Goal: Find specific page/section: Find specific page/section

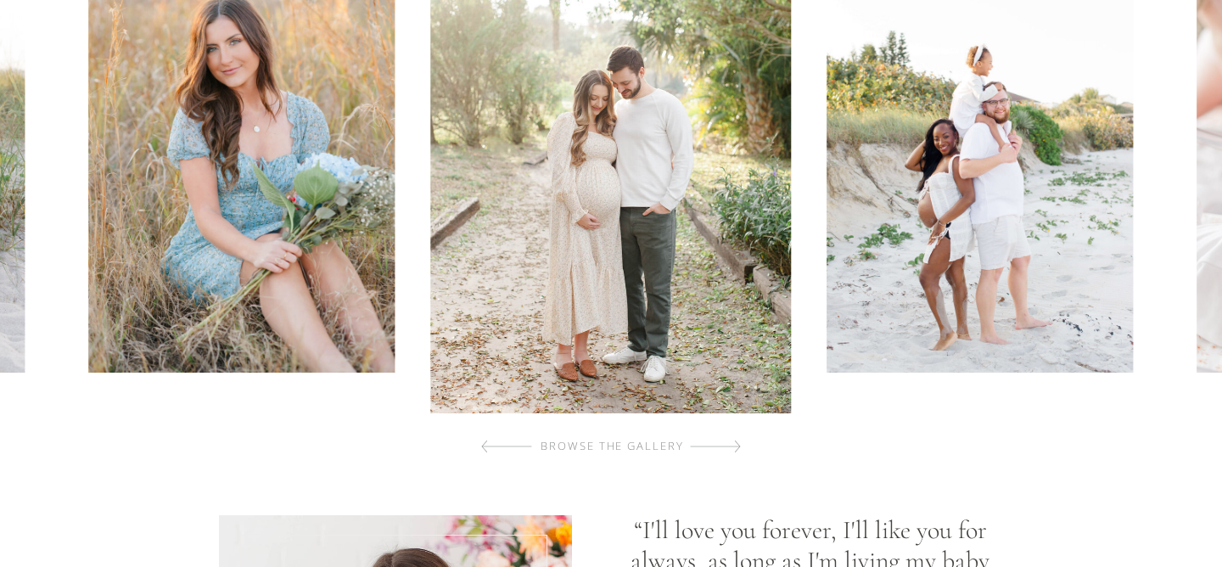
scroll to position [896, 0]
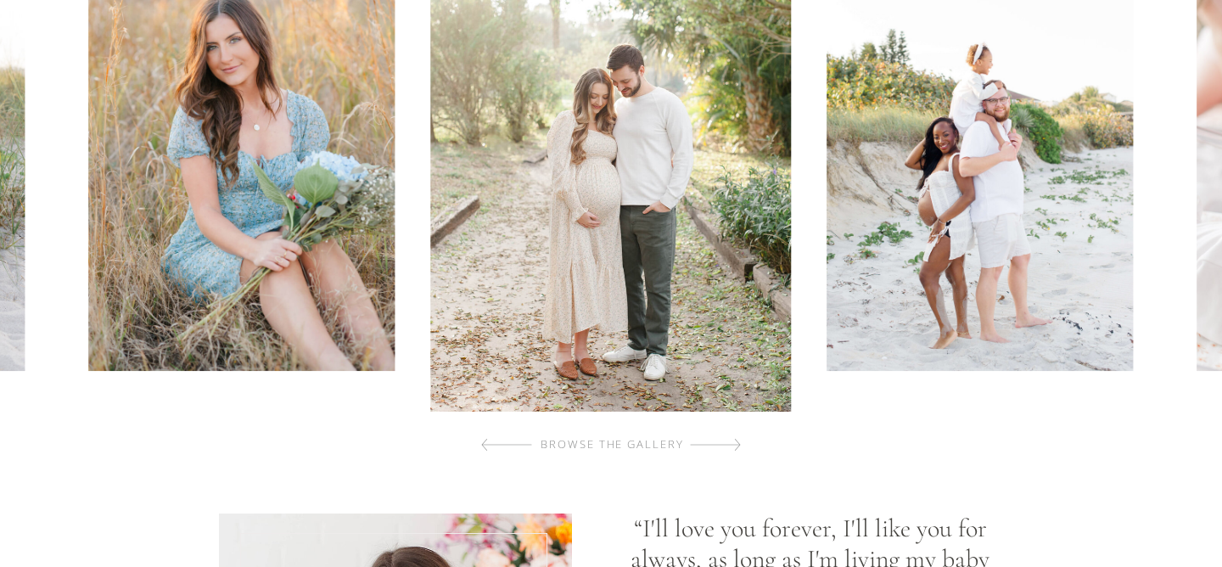
click at [573, 441] on div "browse the gallery" at bounding box center [612, 444] width 203 height 17
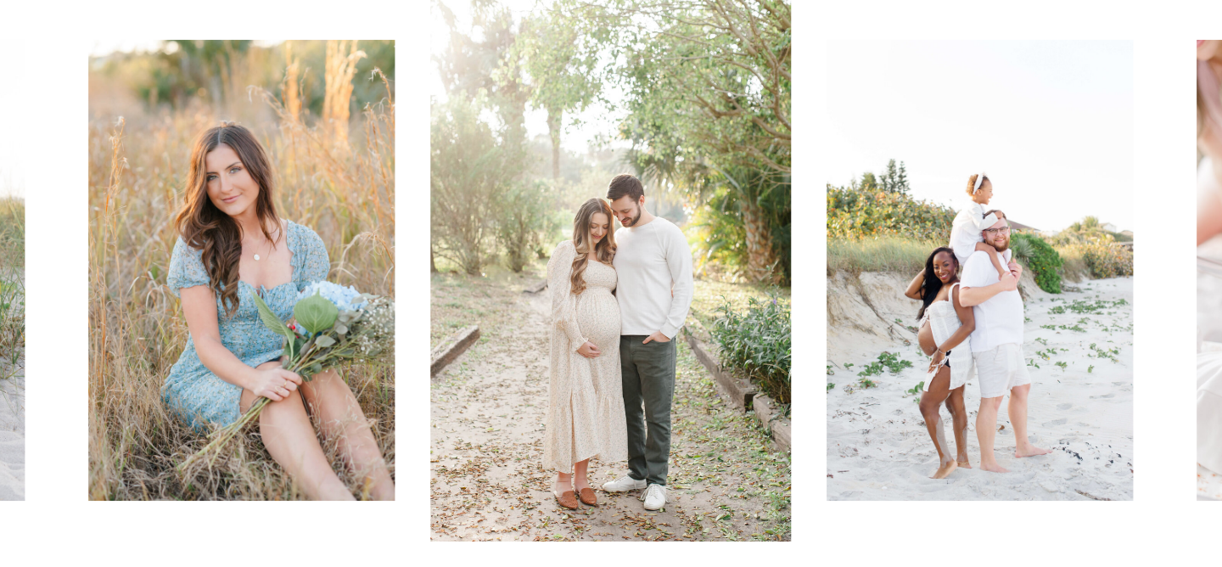
scroll to position [1087, 0]
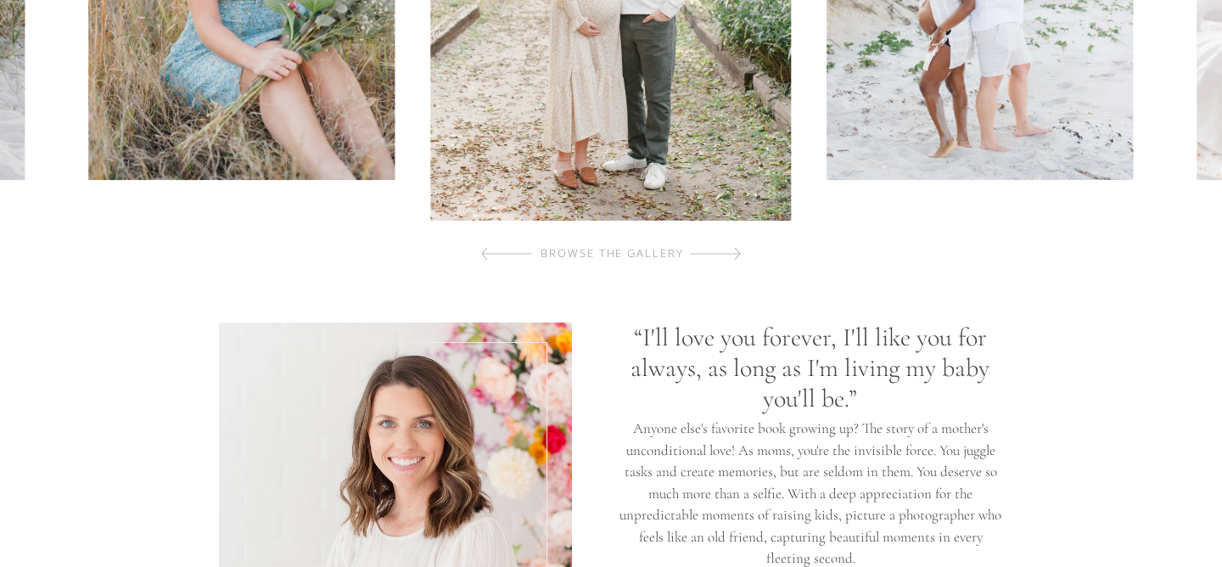
click at [719, 255] on div at bounding box center [715, 254] width 51 height 34
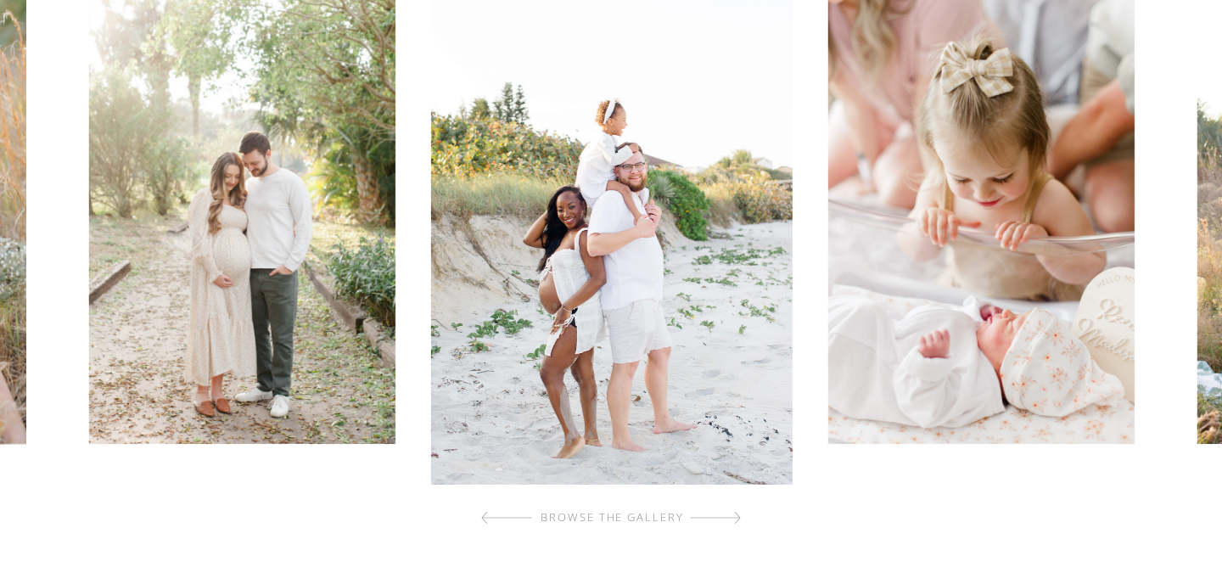
scroll to position [824, 0]
click at [718, 520] on div at bounding box center [715, 517] width 51 height 34
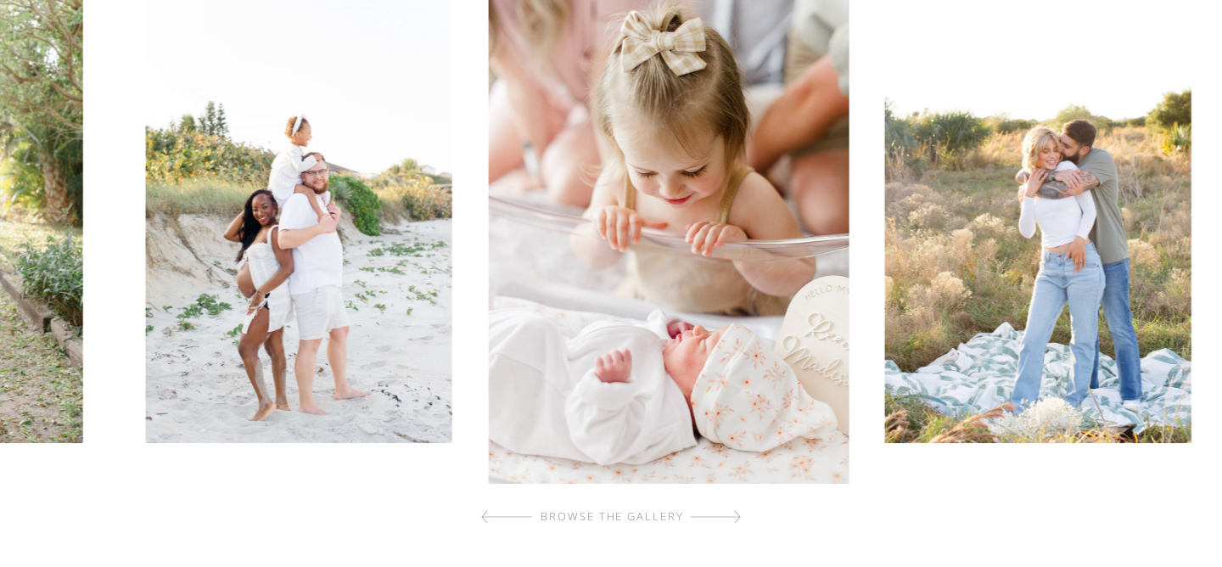
click at [718, 520] on div at bounding box center [715, 517] width 51 height 34
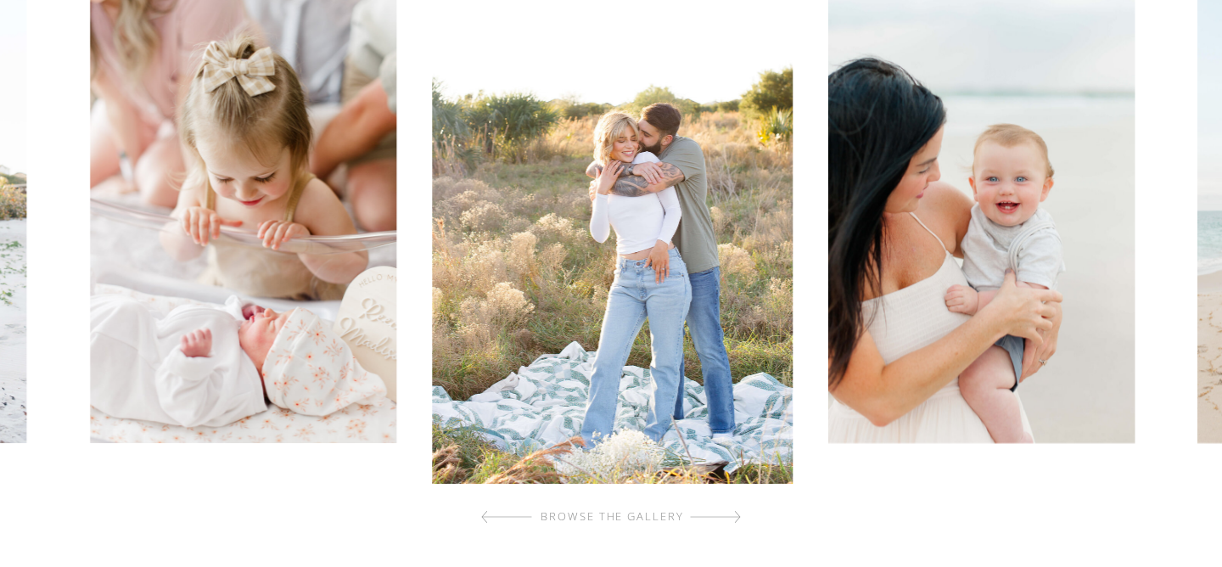
click at [718, 520] on div at bounding box center [715, 517] width 51 height 34
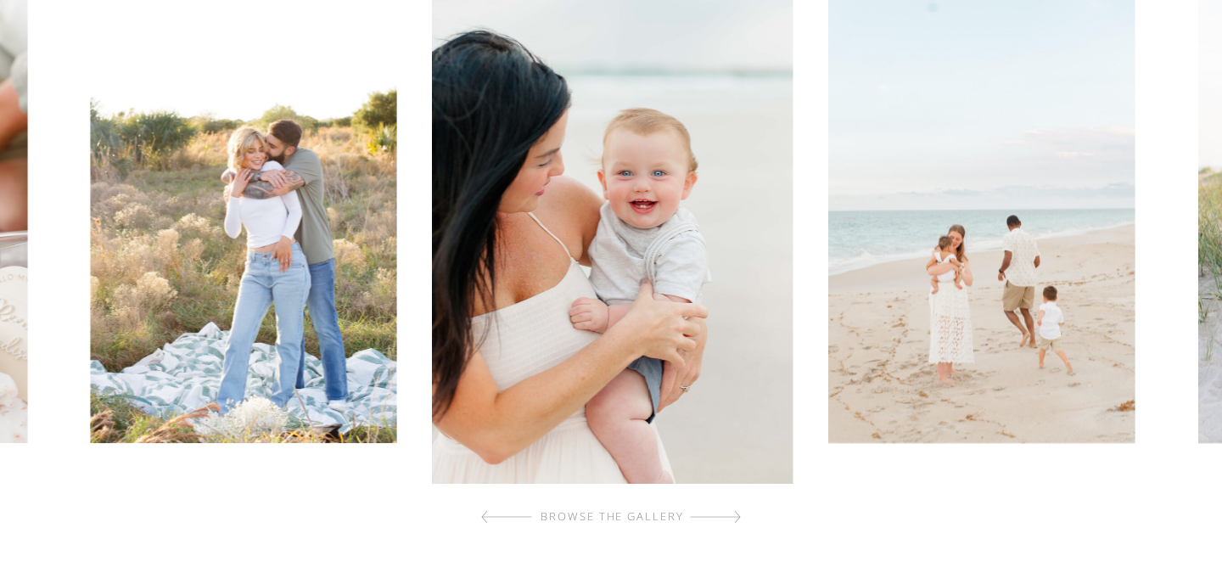
click at [718, 520] on div at bounding box center [715, 517] width 51 height 34
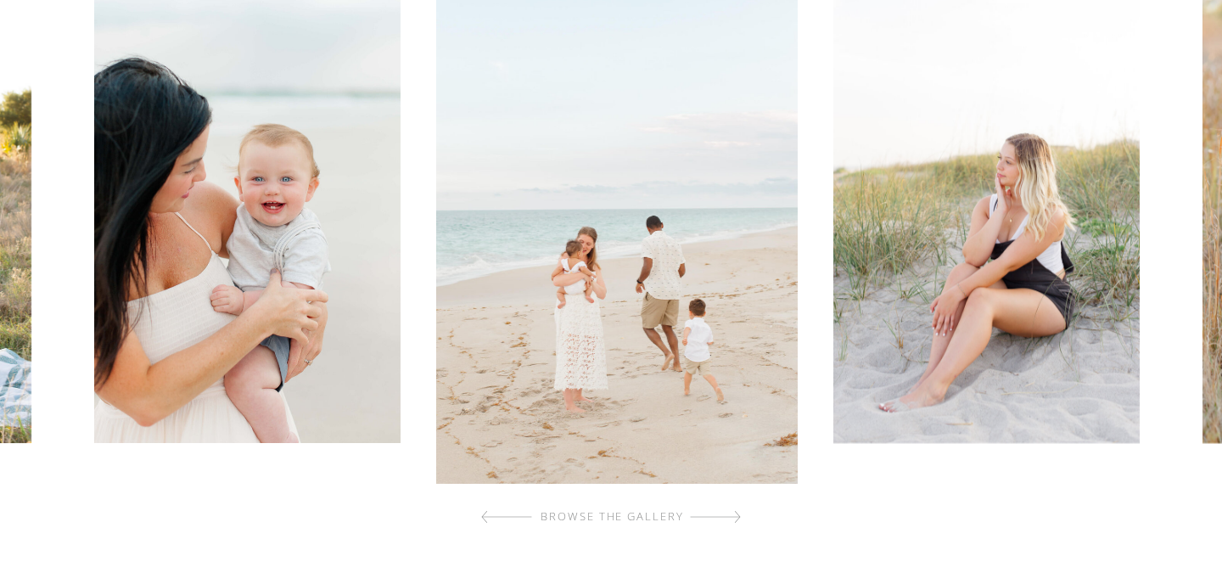
click at [718, 520] on div at bounding box center [715, 517] width 51 height 34
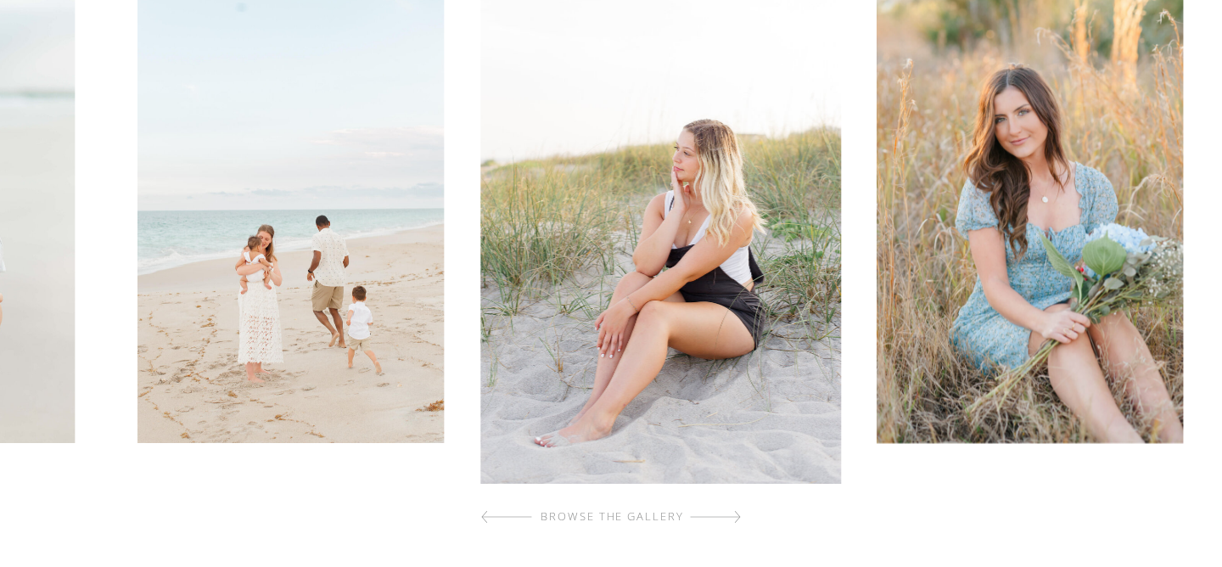
click at [718, 520] on div at bounding box center [715, 517] width 51 height 34
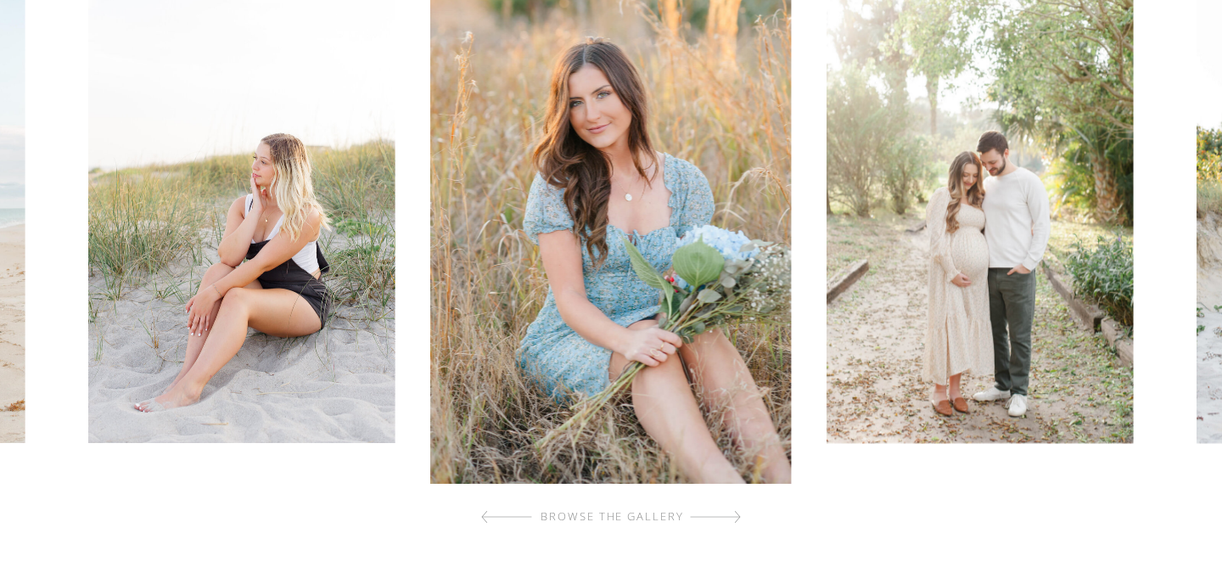
click at [718, 520] on div at bounding box center [715, 517] width 51 height 34
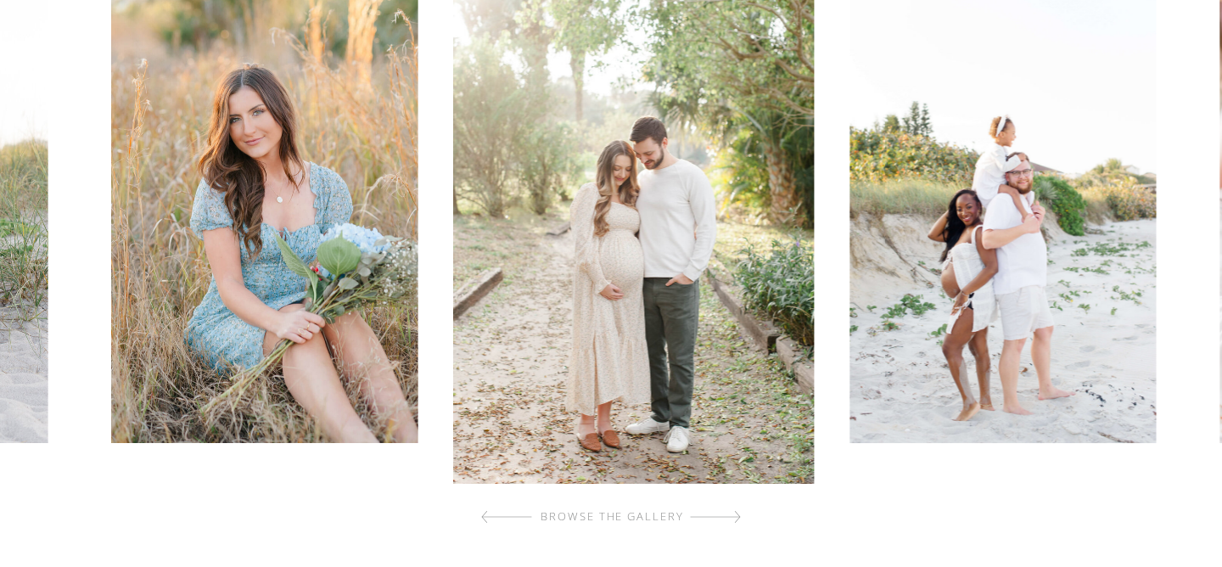
click at [718, 520] on div at bounding box center [715, 517] width 51 height 34
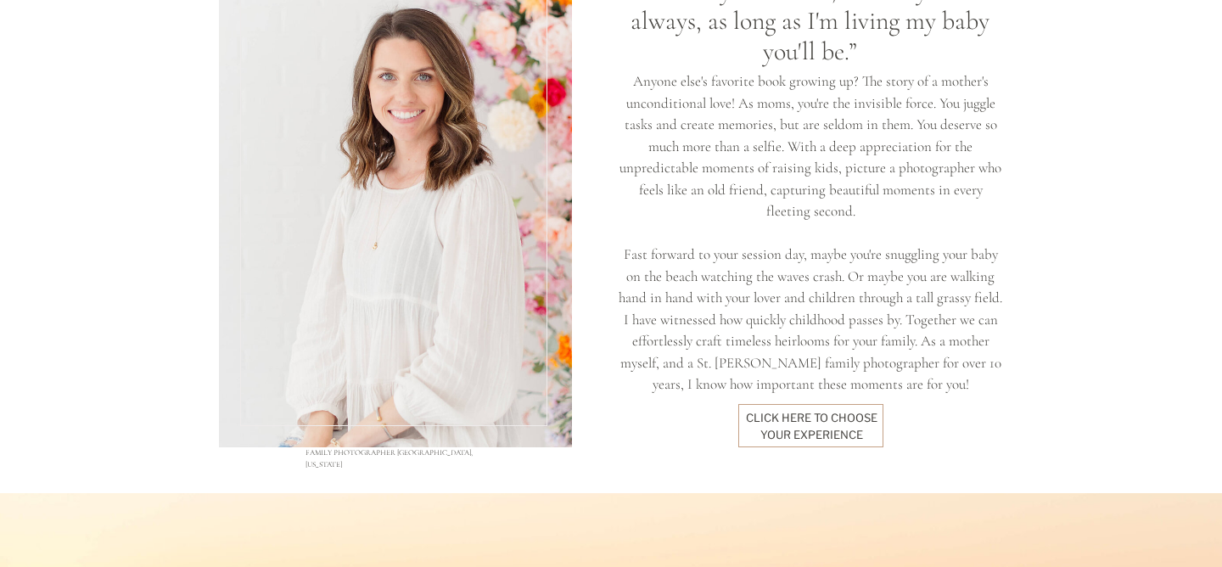
scroll to position [1477, 0]
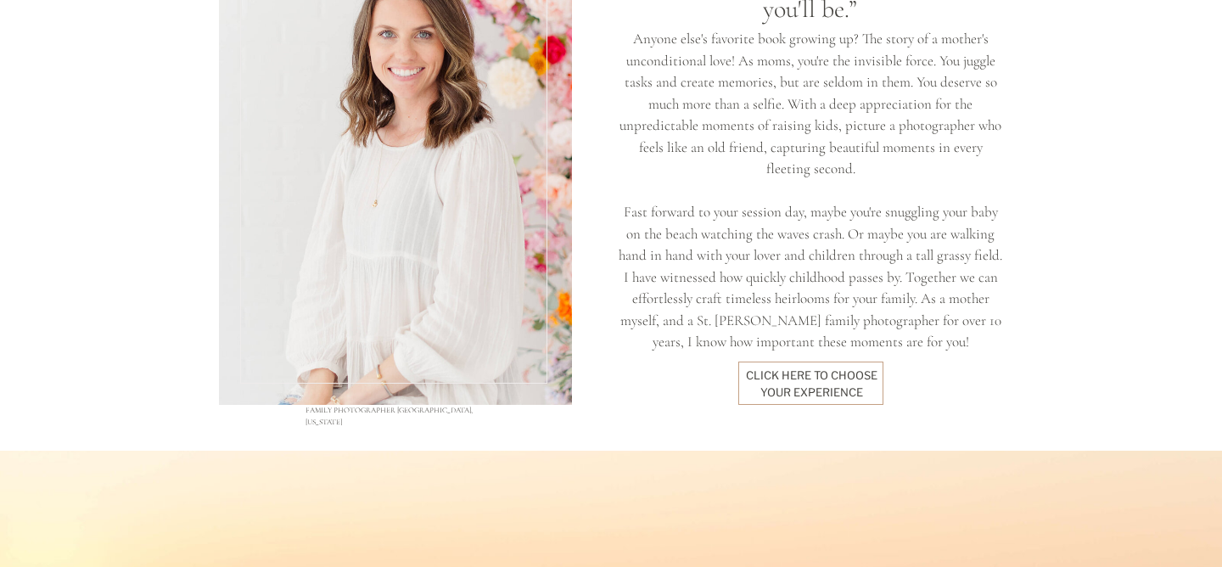
click at [794, 388] on div "click here to Choose your experience" at bounding box center [811, 383] width 132 height 31
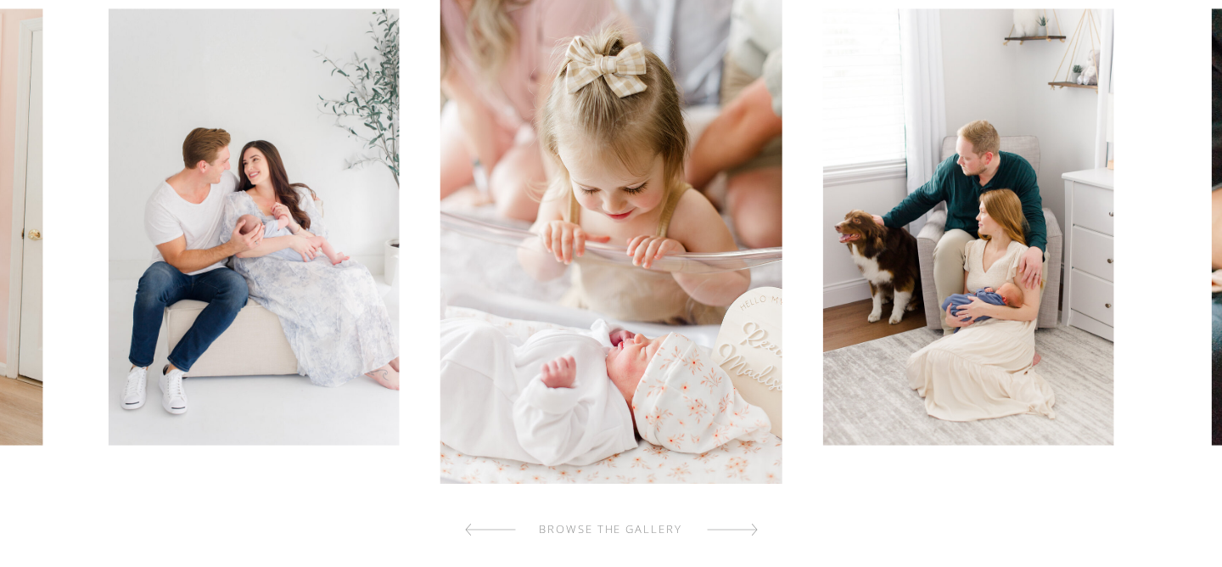
scroll to position [665, 0]
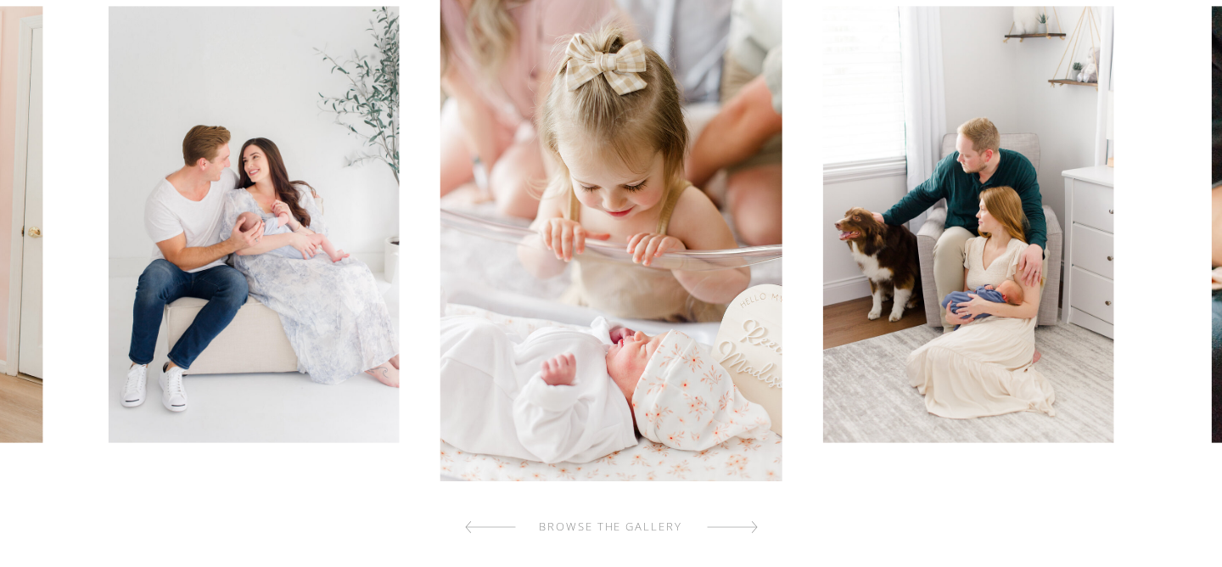
click at [746, 528] on div at bounding box center [732, 527] width 51 height 34
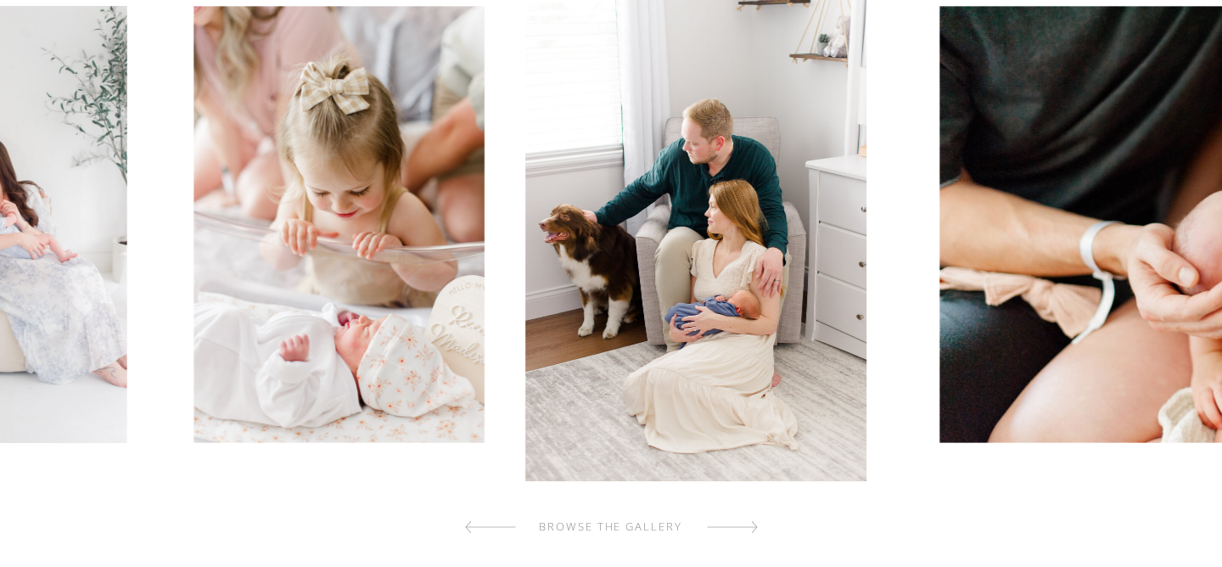
click at [746, 528] on div at bounding box center [732, 527] width 51 height 34
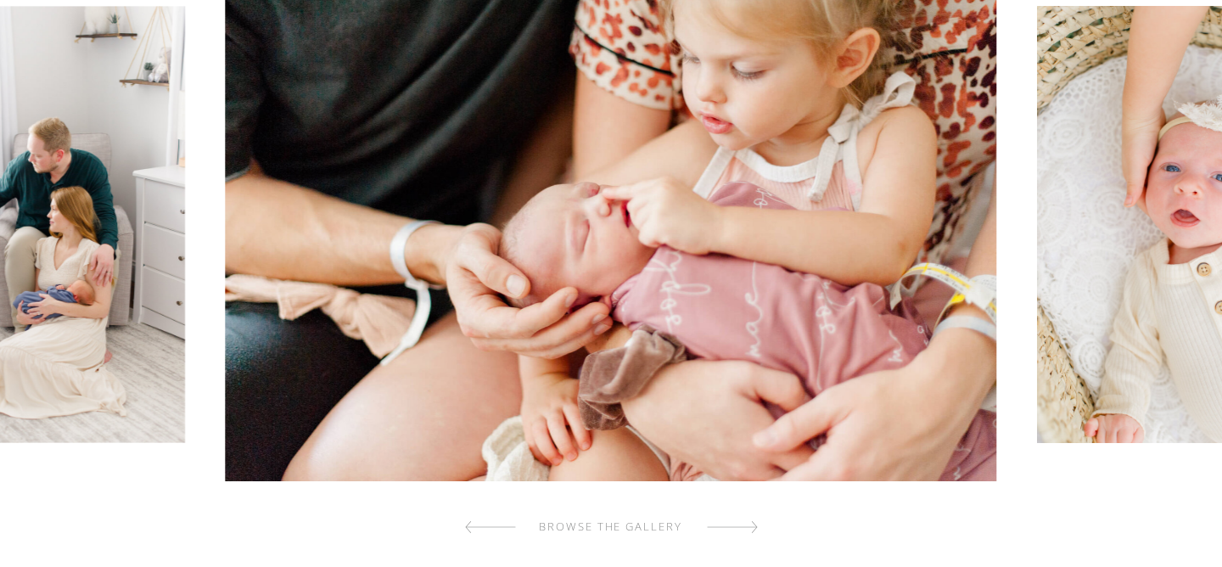
click at [746, 528] on div at bounding box center [732, 527] width 51 height 34
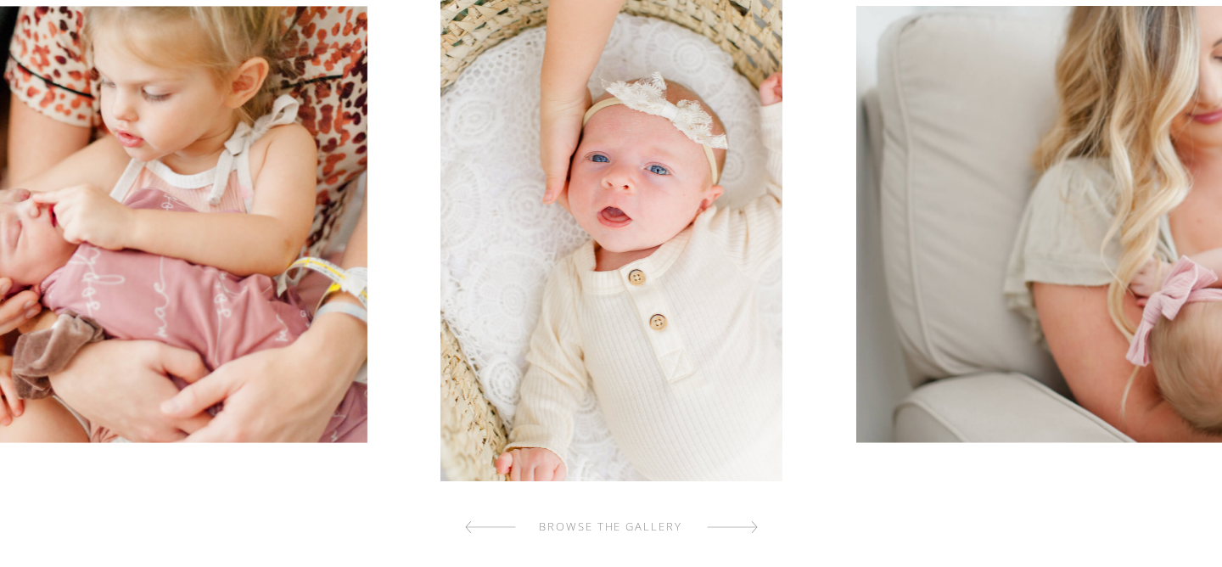
click at [746, 528] on div at bounding box center [732, 527] width 51 height 34
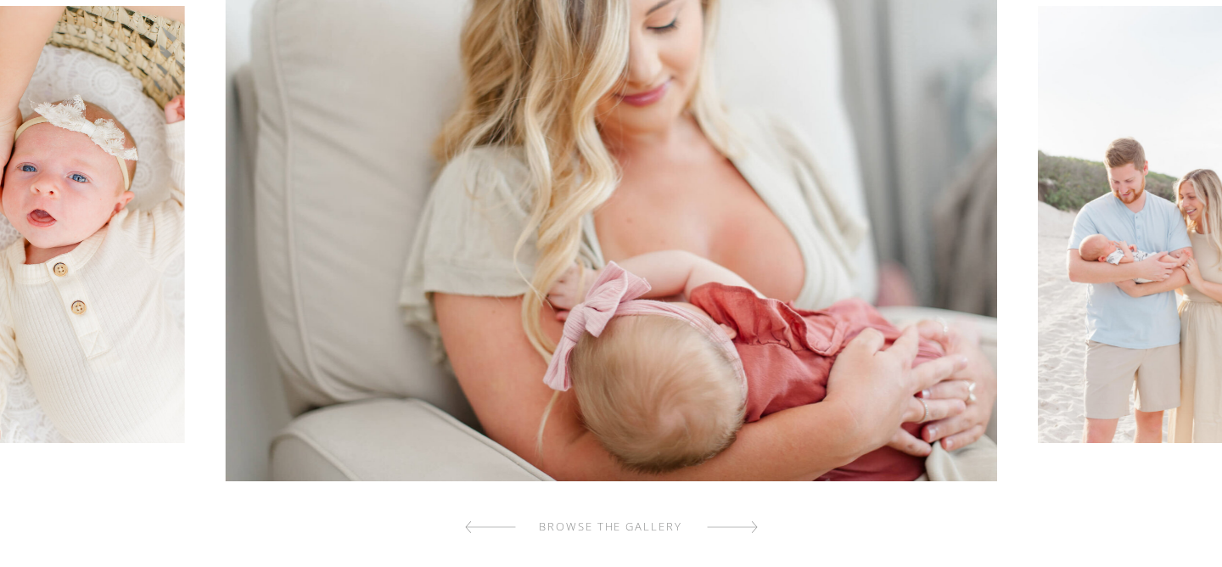
click at [746, 528] on div at bounding box center [732, 527] width 51 height 34
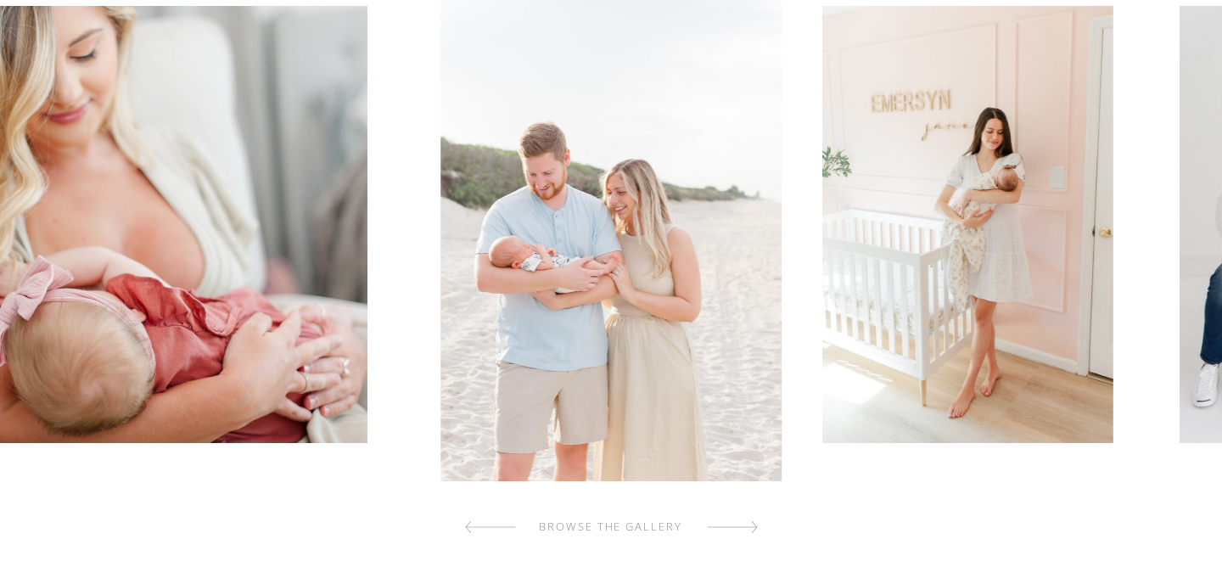
click at [746, 528] on div at bounding box center [732, 527] width 51 height 34
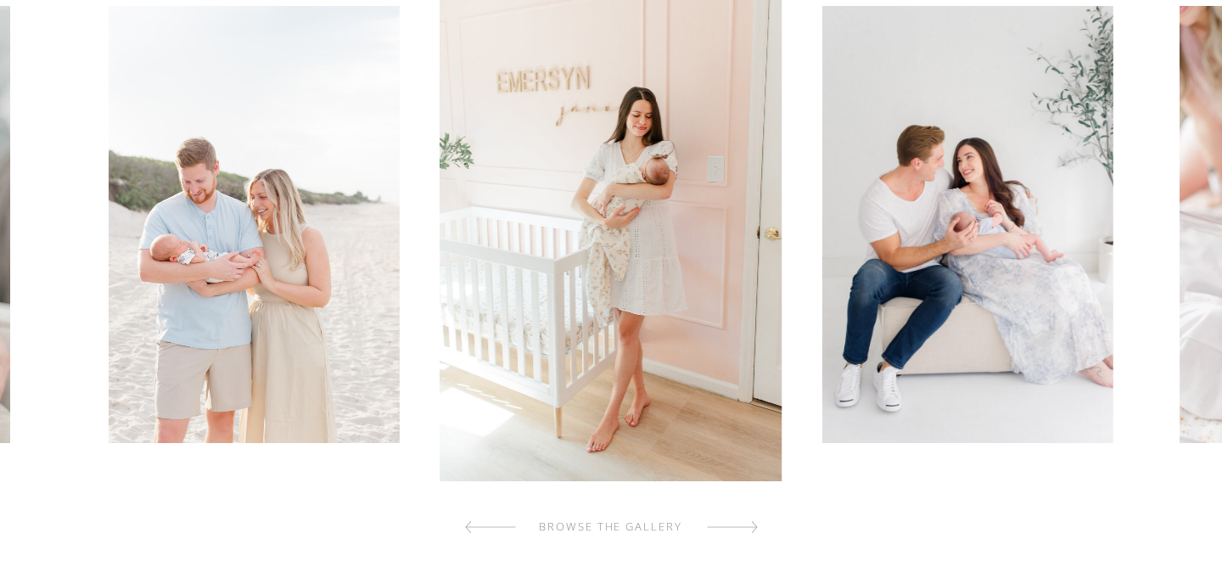
click at [746, 528] on div at bounding box center [732, 527] width 51 height 34
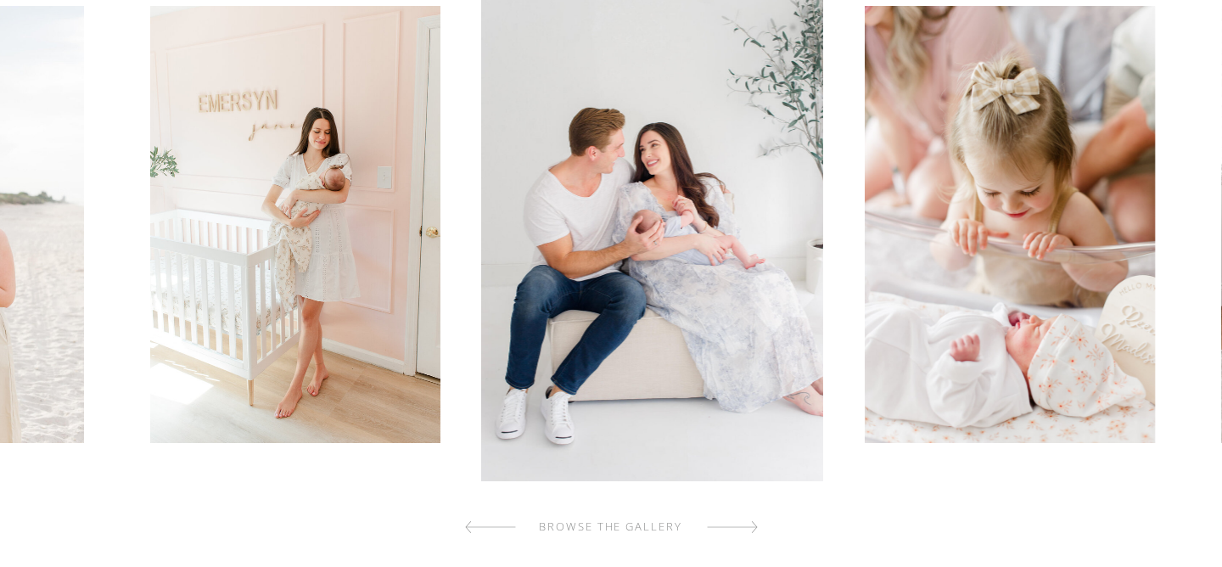
click at [746, 528] on div at bounding box center [732, 527] width 51 height 34
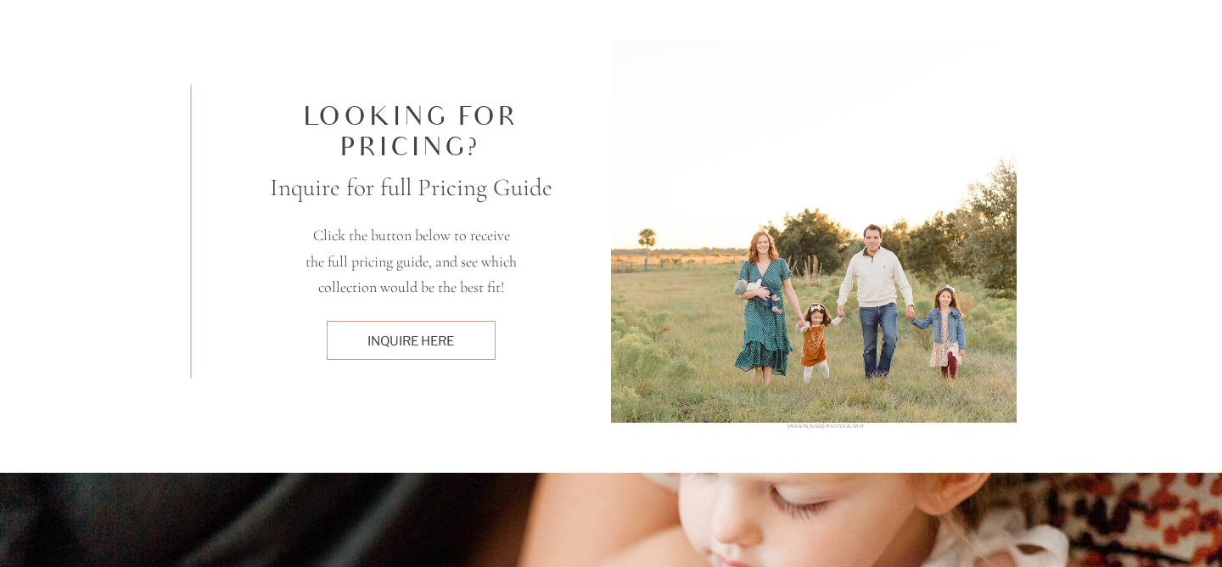
scroll to position [5727, 0]
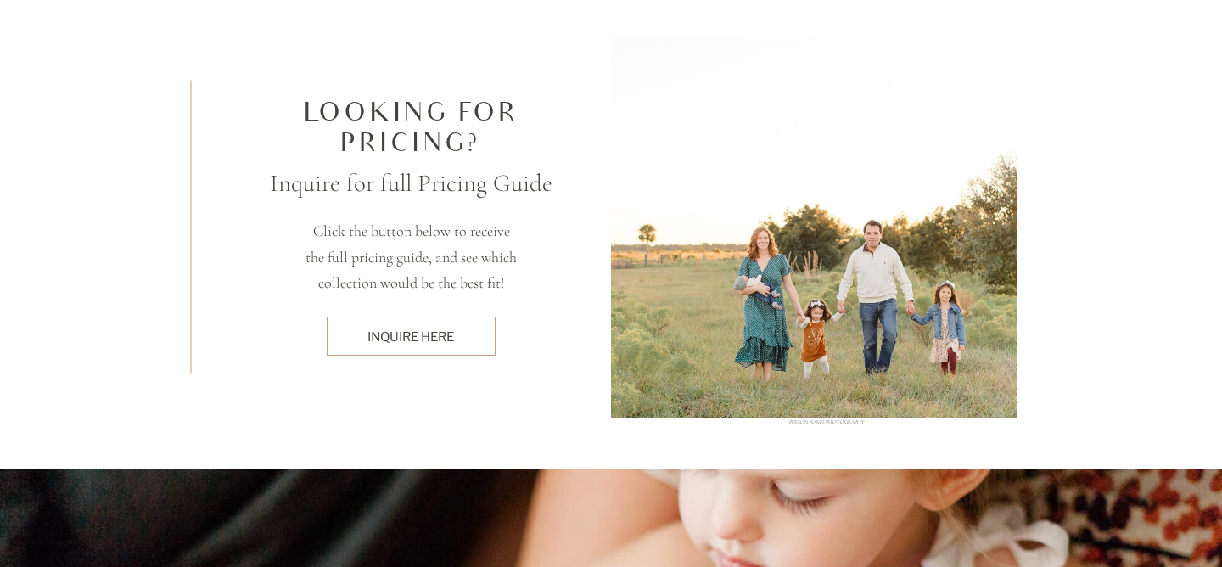
click at [463, 351] on div at bounding box center [411, 336] width 169 height 39
click at [463, 334] on div "INquire here" at bounding box center [410, 337] width 151 height 18
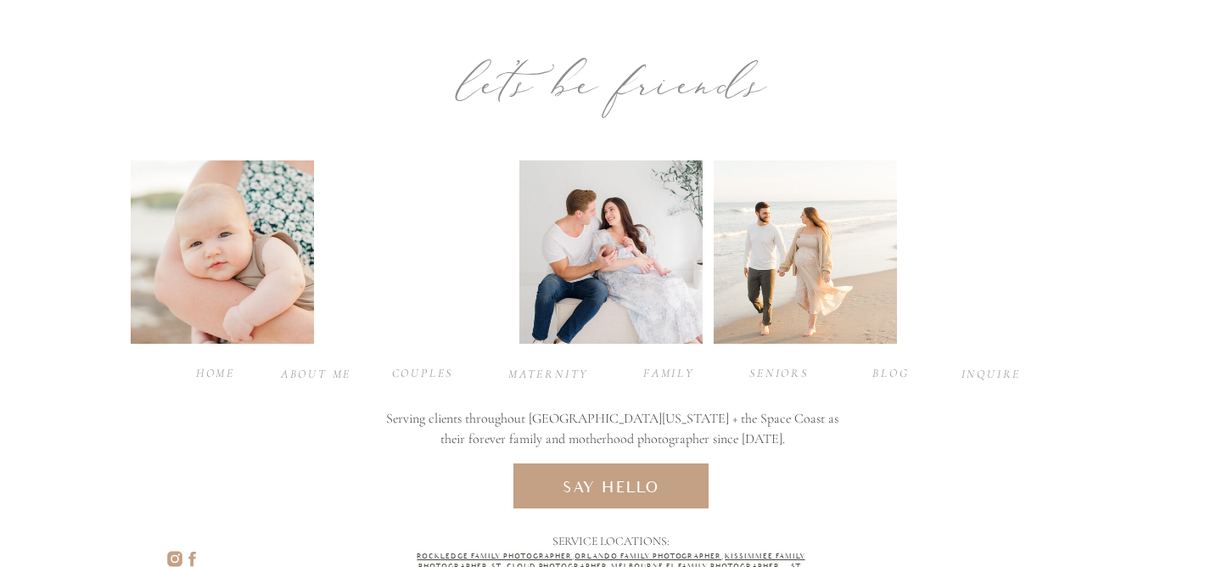
scroll to position [975, 0]
